Goal: Information Seeking & Learning: Learn about a topic

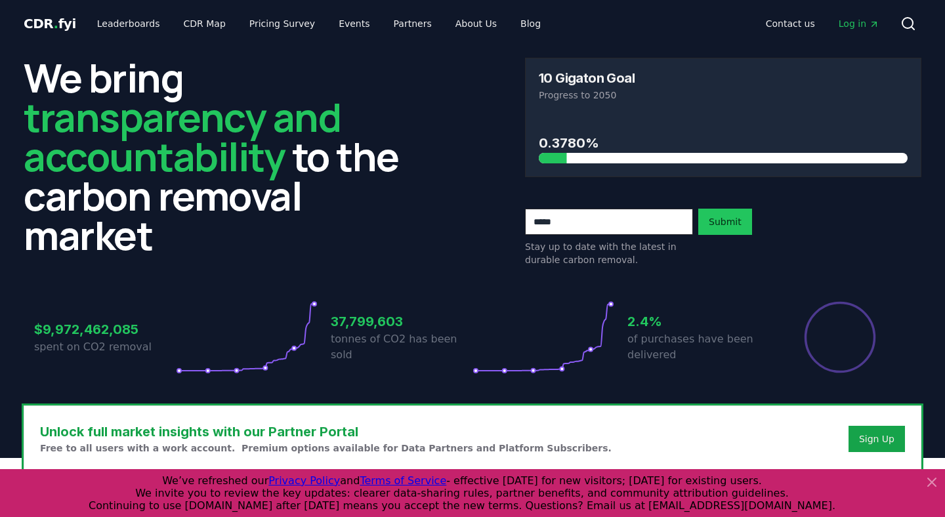
click at [871, 25] on icon "Main" at bounding box center [874, 24] width 11 height 11
click at [880, 438] on div "Sign Up" at bounding box center [876, 439] width 35 height 13
click at [920, 480] on div at bounding box center [929, 493] width 21 height 37
click at [924, 480] on icon at bounding box center [932, 483] width 16 height 16
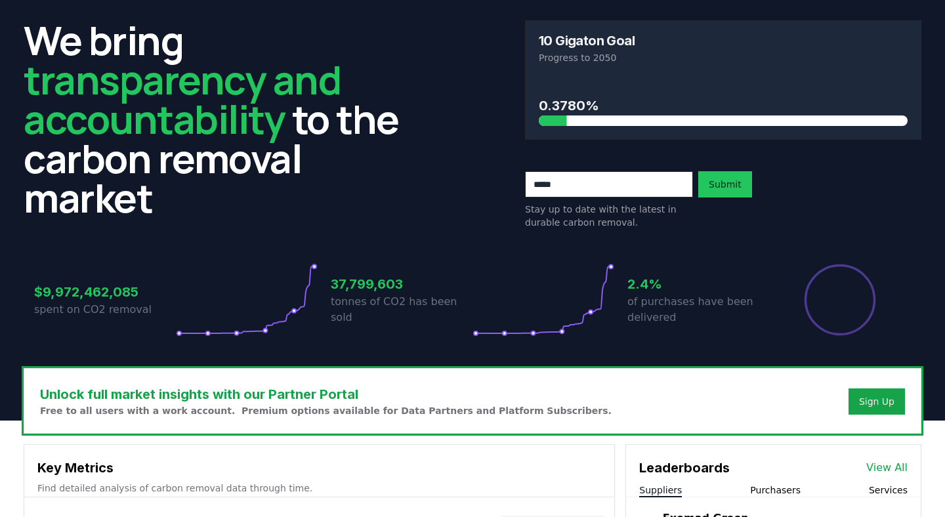
scroll to position [41, 0]
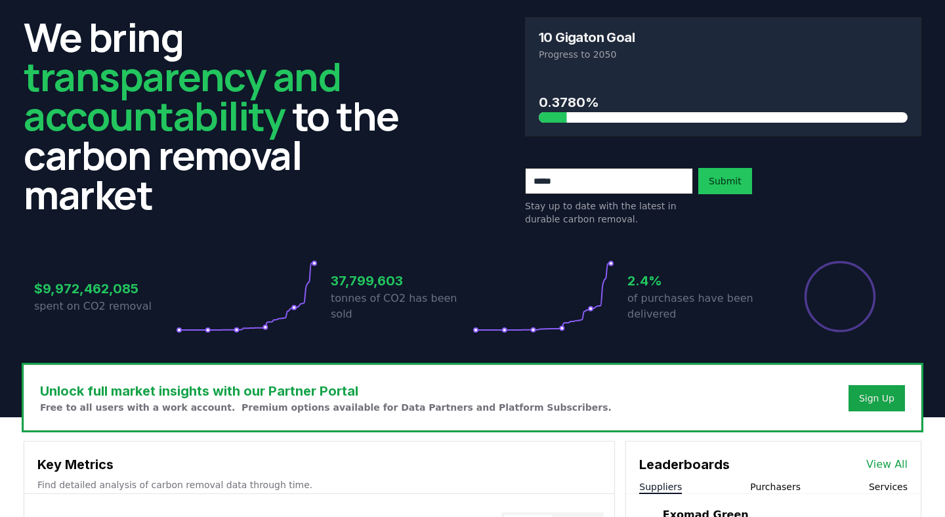
click at [637, 288] on h3 "2.4%" at bounding box center [699, 281] width 142 height 20
drag, startPoint x: 429, startPoint y: 310, endPoint x: 316, endPoint y: 310, distance: 113.6
click at [316, 310] on div "$9,972,462,085 spent on CO2 removal 37,799,603 tonnes of CO2 has been sold 2.4%…" at bounding box center [472, 297] width 877 height 74
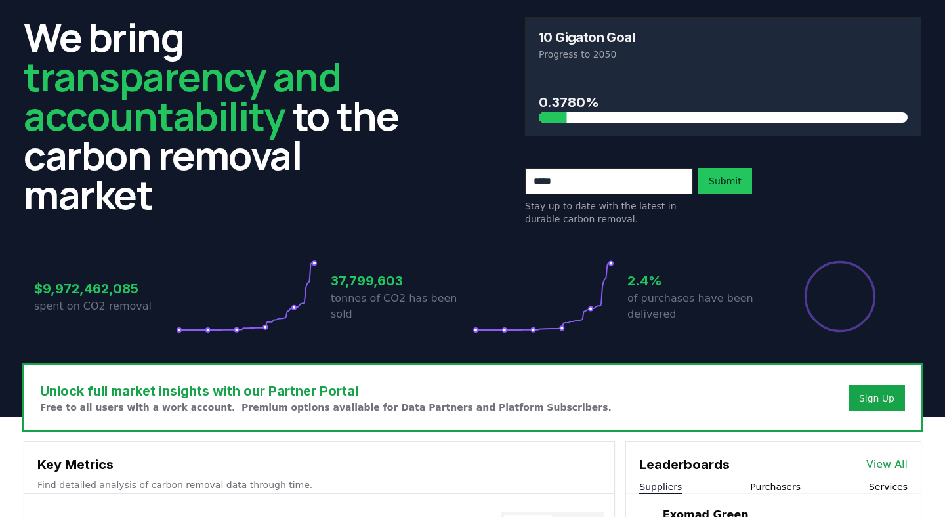
click at [89, 312] on p "spent on CO2 removal" at bounding box center [105, 307] width 142 height 16
click at [142, 275] on div "$9,972,462,085 spent on CO2 removal" at bounding box center [105, 297] width 142 height 74
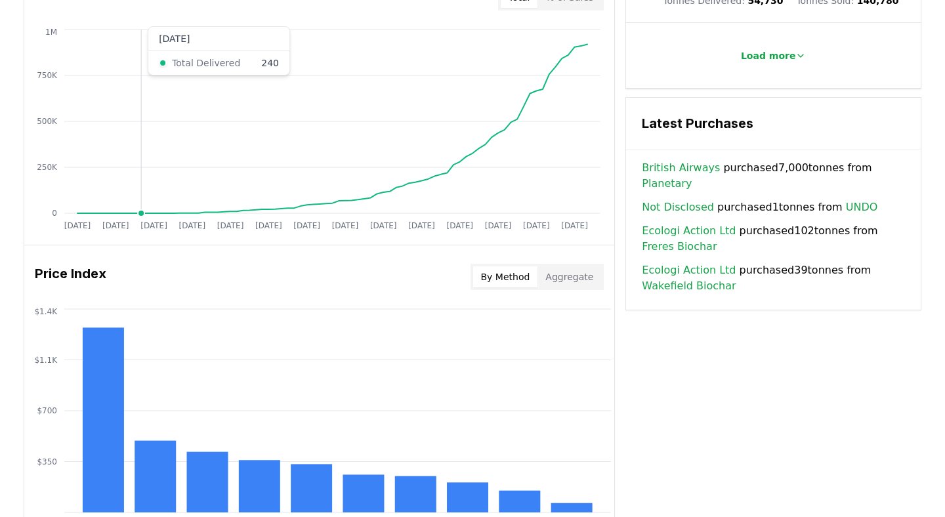
scroll to position [853, 0]
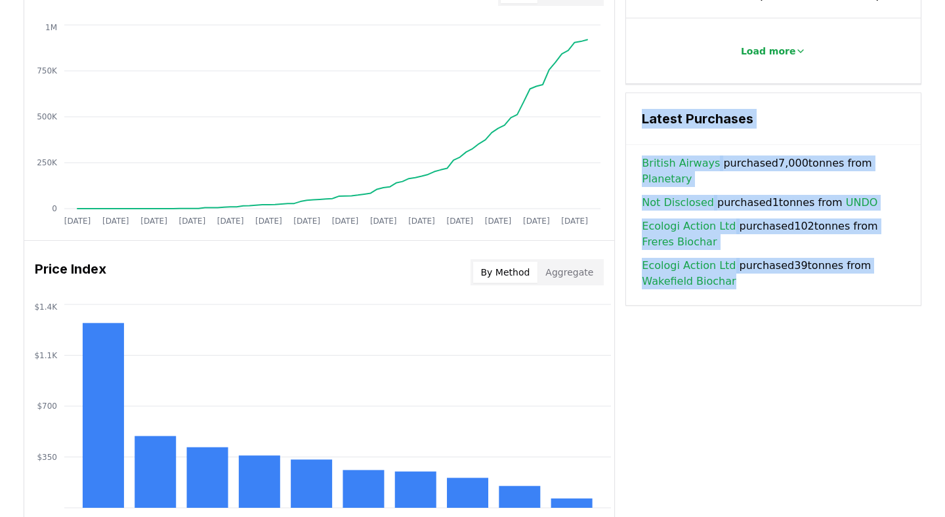
drag, startPoint x: 639, startPoint y: 108, endPoint x: 882, endPoint y: 304, distance: 311.4
click at [883, 304] on div "Key Metrics Find detailed analysis of carbon removal data through time. Total S…" at bounding box center [473, 115] width 898 height 975
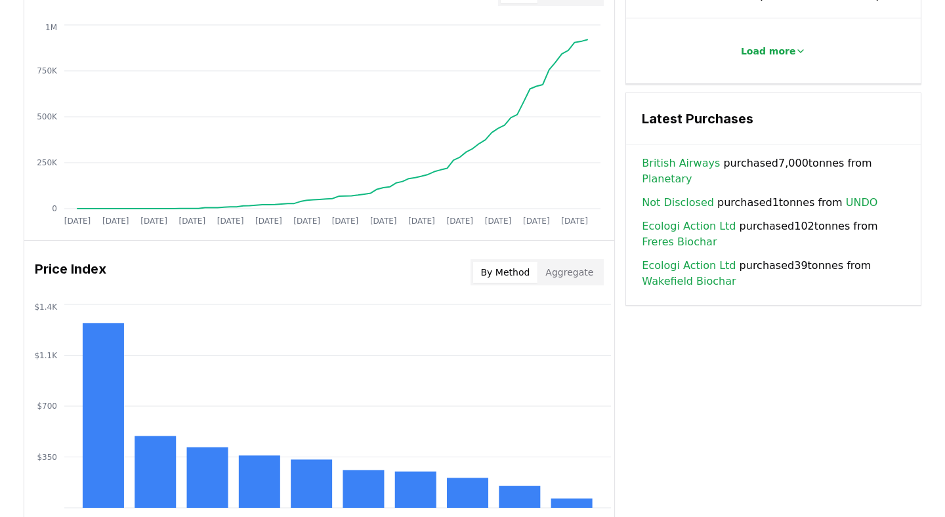
click at [832, 273] on div "British Airways purchased 7,000 tonnes from Planetary Not Disclosed purchased 1…" at bounding box center [773, 231] width 295 height 150
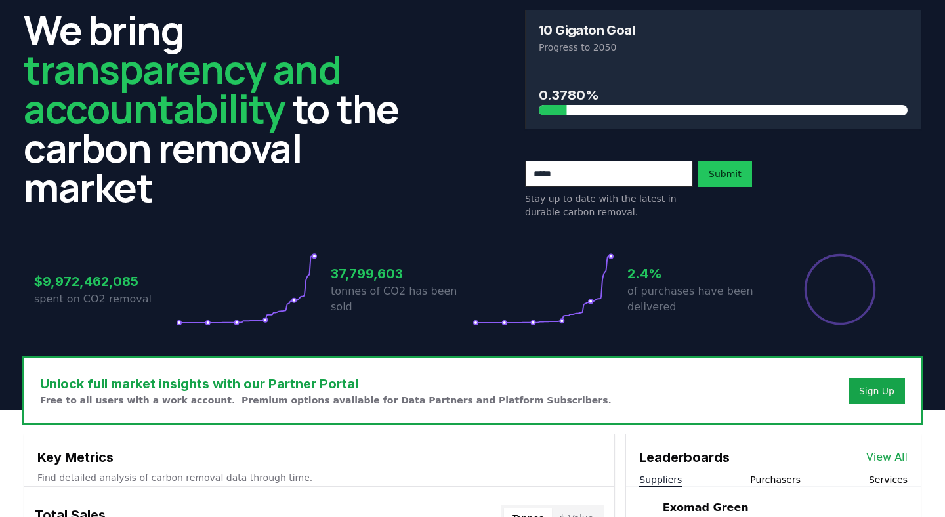
scroll to position [0, 0]
